Goal: Task Accomplishment & Management: Manage account settings

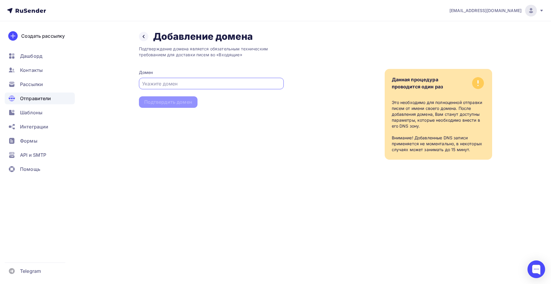
click at [152, 84] on input "text" at bounding box center [211, 83] width 138 height 7
paste input "https://oskolchip.ru/"
drag, startPoint x: 157, startPoint y: 83, endPoint x: 79, endPoint y: 83, distance: 78.6
click at [79, 83] on div "mail@oskolchip.ru Аккаунт Тарифы Выйти Создать рассылку Дашборд Контакты Рассыл…" at bounding box center [275, 91] width 551 height 183
click at [172, 83] on input "oskolchip.ru/" at bounding box center [211, 83] width 138 height 7
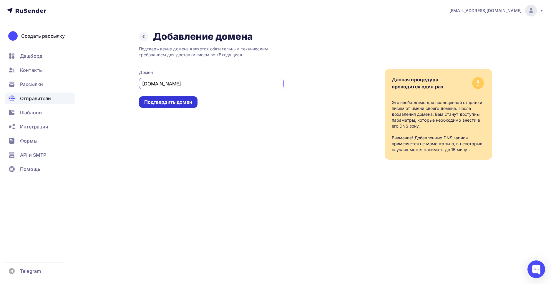
type input "oskolchip.ru"
click at [170, 101] on div "Подтвердить домен" at bounding box center [168, 102] width 48 height 7
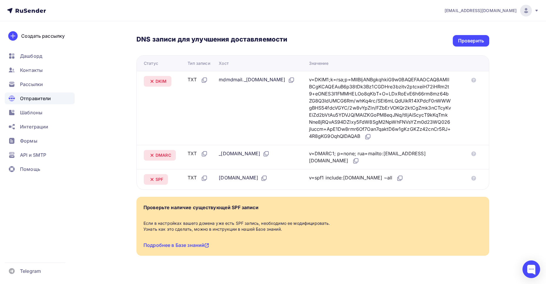
scroll to position [145, 0]
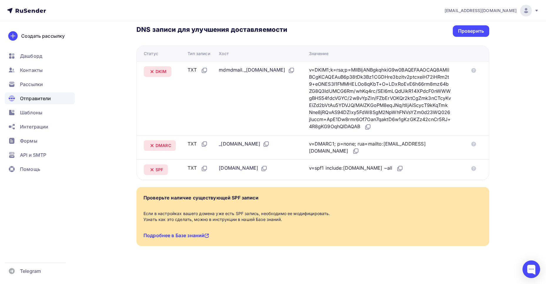
click at [192, 235] on link "Подробнее в Базе знаний" at bounding box center [177, 235] width 66 height 6
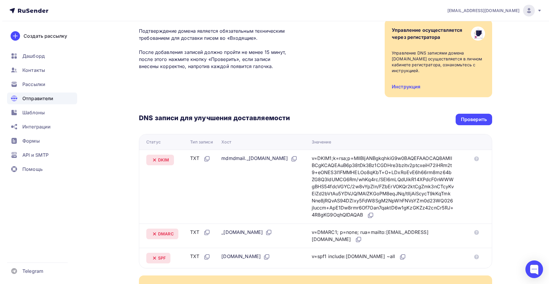
scroll to position [0, 0]
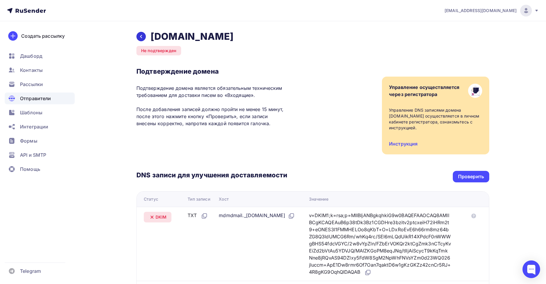
click at [143, 37] on icon at bounding box center [141, 36] width 5 height 5
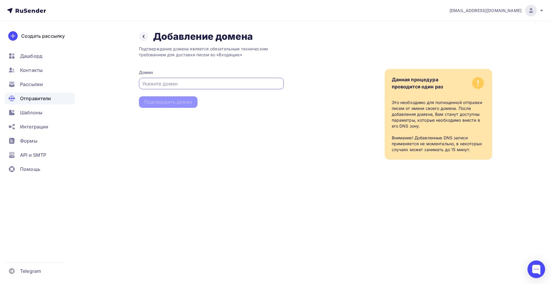
click at [148, 86] on input "text" at bounding box center [211, 83] width 138 height 7
paste input "https://oskolchip.ru/"
drag, startPoint x: 206, startPoint y: 84, endPoint x: 202, endPoint y: 85, distance: 4.1
click at [202, 85] on input "include:https://oskolchip.ru/" at bounding box center [211, 83] width 138 height 7
drag, startPoint x: 175, startPoint y: 83, endPoint x: 160, endPoint y: 85, distance: 15.1
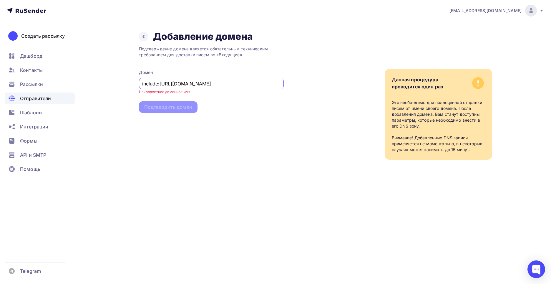
click at [160, 85] on input "include:https://oskolchip.ru" at bounding box center [211, 83] width 138 height 7
drag, startPoint x: 157, startPoint y: 85, endPoint x: 106, endPoint y: 87, distance: 51.2
click at [106, 87] on div "Назад Добавление домена Добавление домена Подтверждение домена является обязате…" at bounding box center [275, 102] width 482 height 162
type input "[DOMAIN_NAME]"
click at [145, 100] on div "Подтвердить домен" at bounding box center [168, 102] width 48 height 7
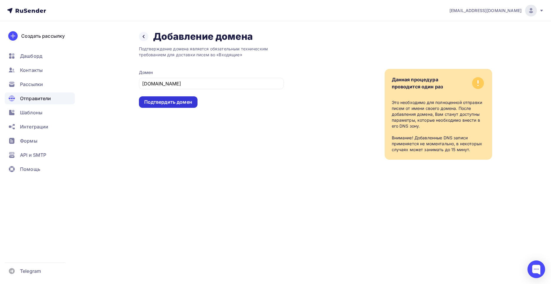
click at [174, 102] on div "Подтвердить домен" at bounding box center [168, 102] width 48 height 7
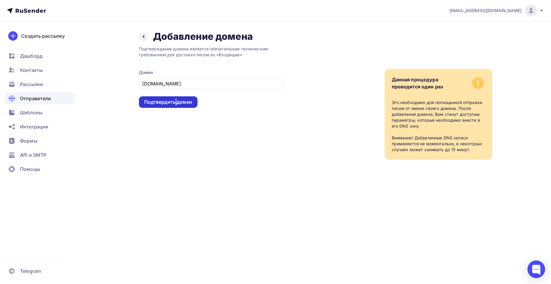
click at [174, 102] on div "Подтвердить домен" at bounding box center [168, 102] width 48 height 7
click at [169, 106] on div "Подтвердить домен" at bounding box center [168, 101] width 59 height 11
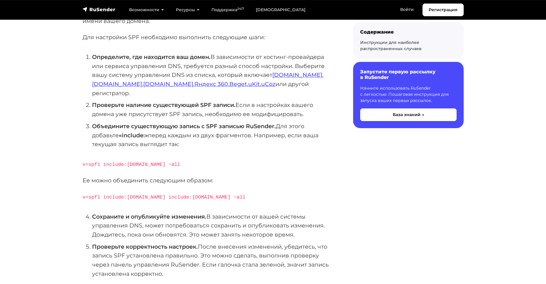
scroll to position [118, 0]
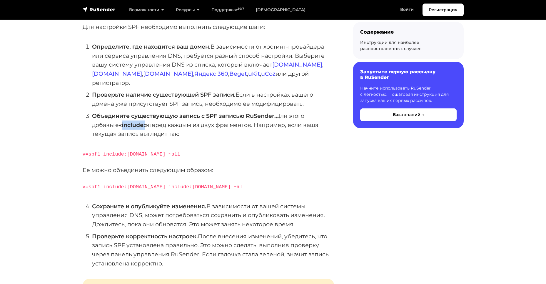
drag, startPoint x: 122, startPoint y: 116, endPoint x: 146, endPoint y: 117, distance: 23.3
click at [146, 121] on strong "«include:»" at bounding box center [133, 124] width 29 height 7
copy strong "include:"
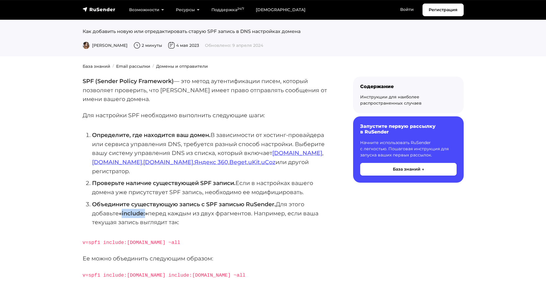
scroll to position [0, 0]
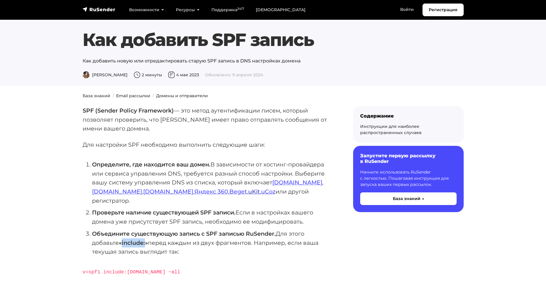
click at [248, 194] on link "uKit" at bounding box center [254, 191] width 12 height 7
click at [261, 194] on link "uCoz" at bounding box center [268, 191] width 14 height 7
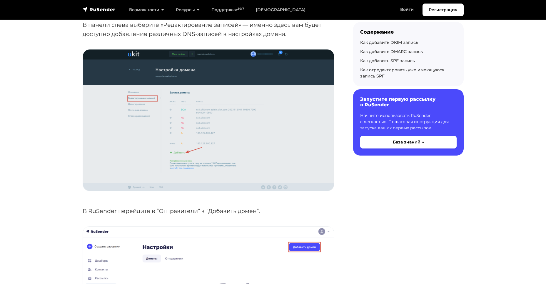
scroll to position [412, 0]
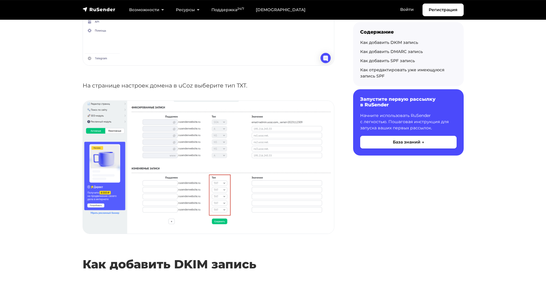
scroll to position [765, 0]
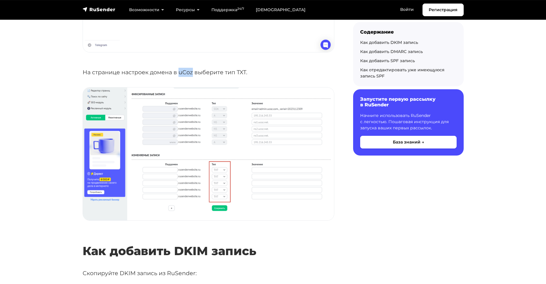
drag, startPoint x: 179, startPoint y: 72, endPoint x: 192, endPoint y: 75, distance: 13.4
click at [192, 75] on p "На странице настроек домена в uCoz выберите тип TXT." at bounding box center [209, 72] width 252 height 9
copy p "uCoz"
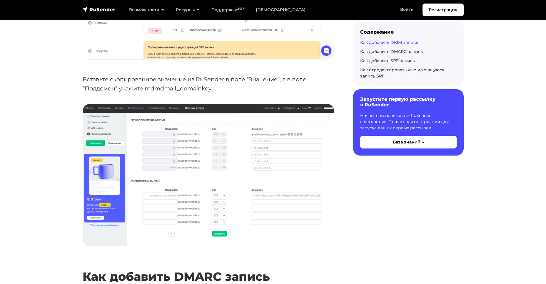
scroll to position [1148, 0]
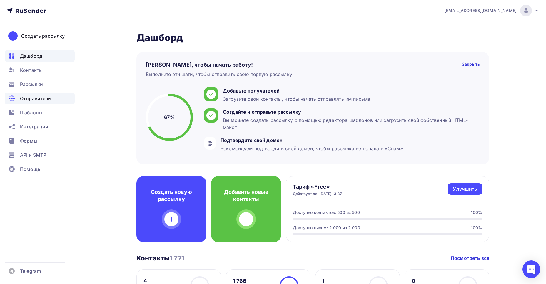
click at [45, 99] on span "Отправители" at bounding box center [35, 98] width 31 height 7
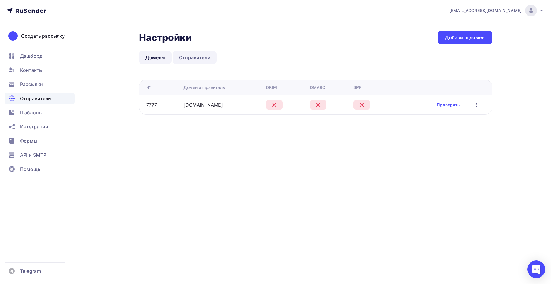
click at [193, 57] on link "Отправители" at bounding box center [195, 58] width 44 height 14
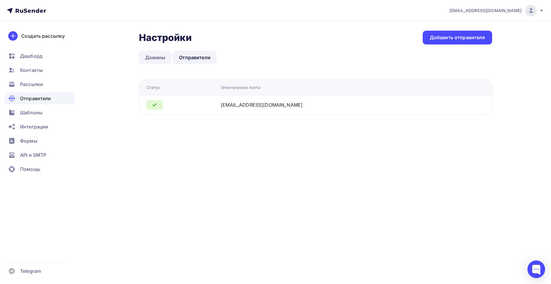
click at [166, 58] on link "Домены" at bounding box center [155, 58] width 33 height 14
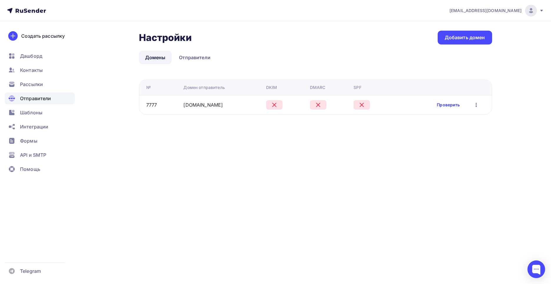
click at [444, 105] on link "Проверить" at bounding box center [448, 105] width 23 height 6
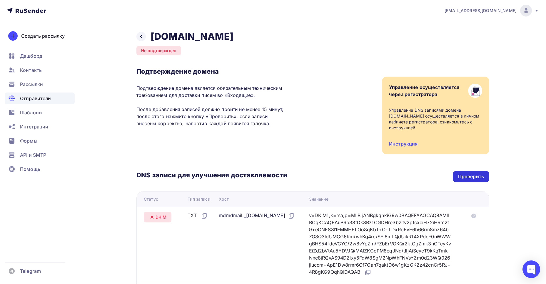
click at [479, 180] on div "Проверить" at bounding box center [471, 176] width 26 height 7
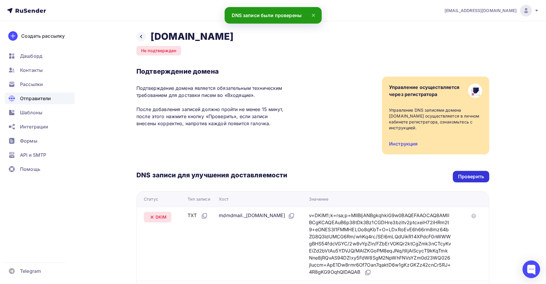
click at [468, 177] on div "Проверить" at bounding box center [471, 176] width 26 height 7
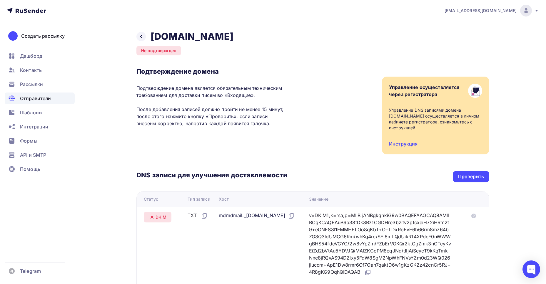
click at [38, 100] on span "Отправители" at bounding box center [35, 98] width 31 height 7
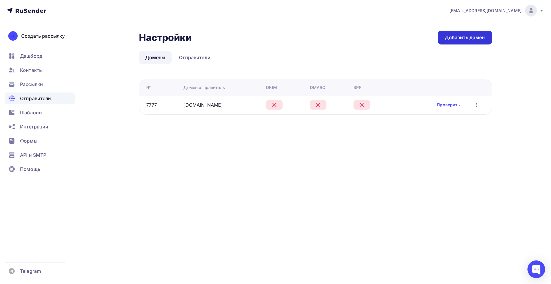
click at [466, 40] on div "Добавить домен" at bounding box center [465, 37] width 40 height 7
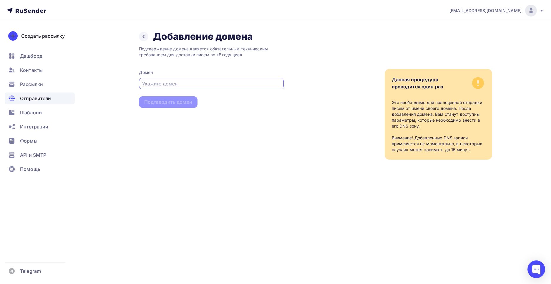
click at [202, 82] on input "text" at bounding box center [211, 83] width 138 height 7
type input "[DOMAIN_NAME]"
click at [173, 102] on div "Подтвердить домен" at bounding box center [168, 102] width 48 height 7
click at [185, 103] on div "Подтвердить домен" at bounding box center [168, 102] width 48 height 7
click at [51, 99] on div "Отправители" at bounding box center [40, 98] width 70 height 12
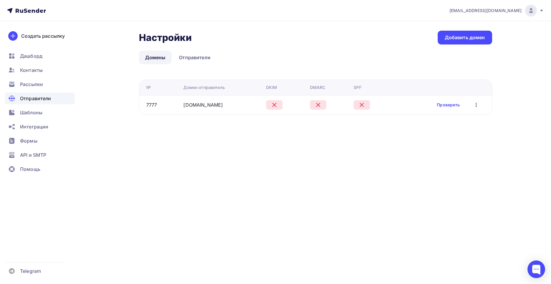
click at [474, 104] on icon "button" at bounding box center [476, 104] width 7 height 7
click at [463, 120] on div "Редактировать" at bounding box center [448, 120] width 56 height 7
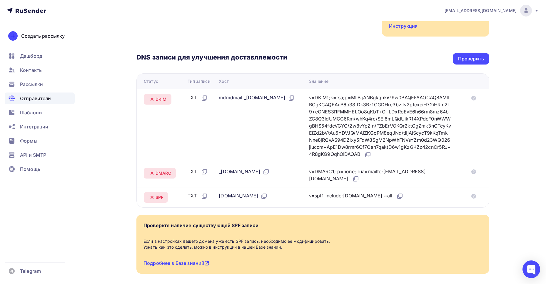
scroll to position [145, 0]
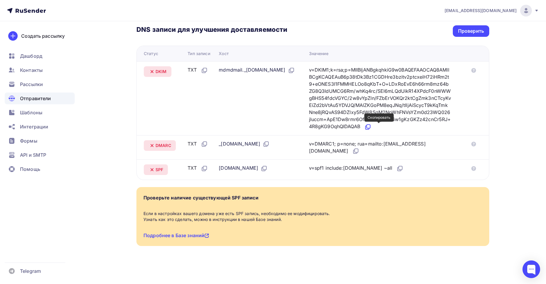
click at [372, 126] on icon at bounding box center [368, 126] width 7 height 7
